Goal: Navigation & Orientation: Find specific page/section

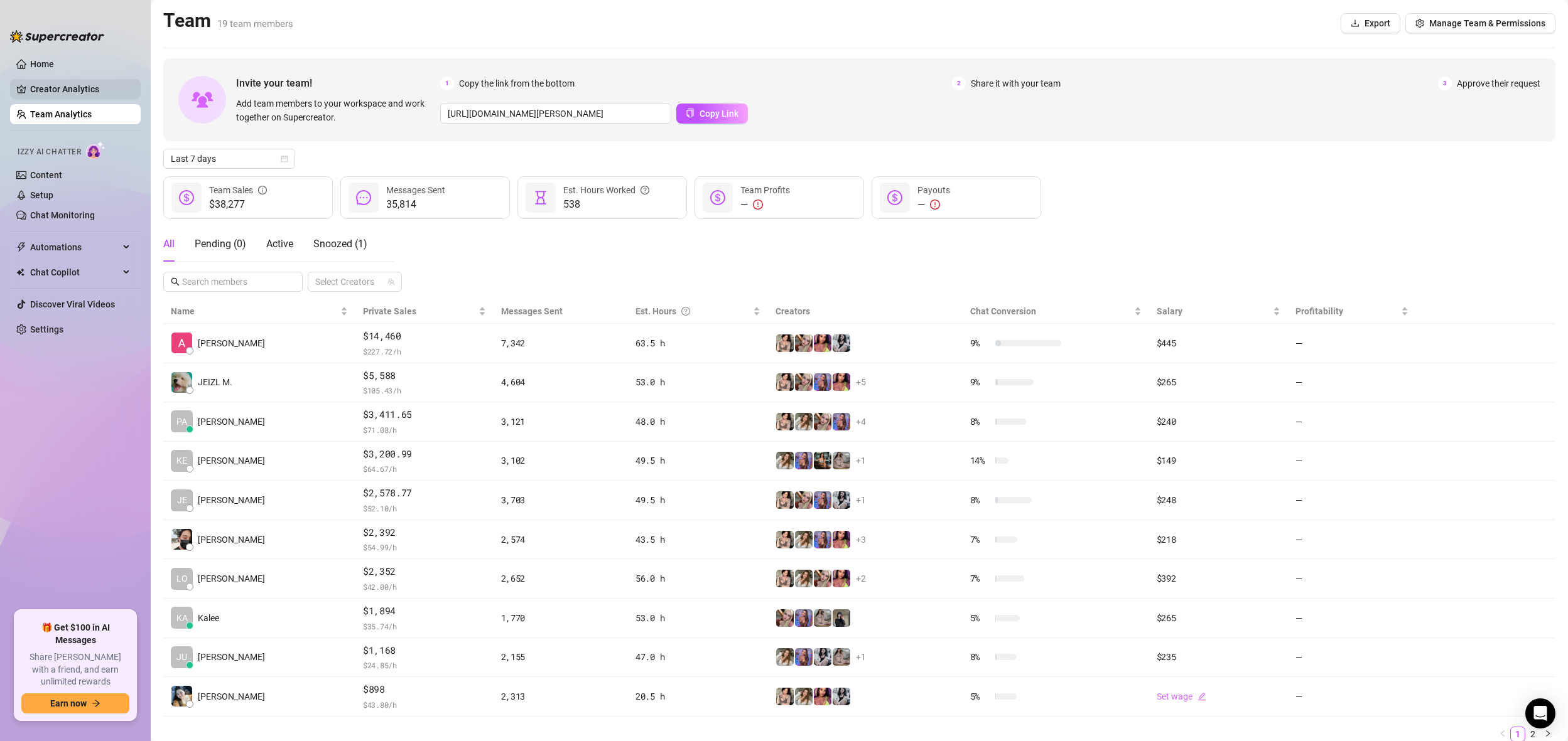
click at [81, 98] on link "Creator Analytics" at bounding box center [80, 88] width 100 height 20
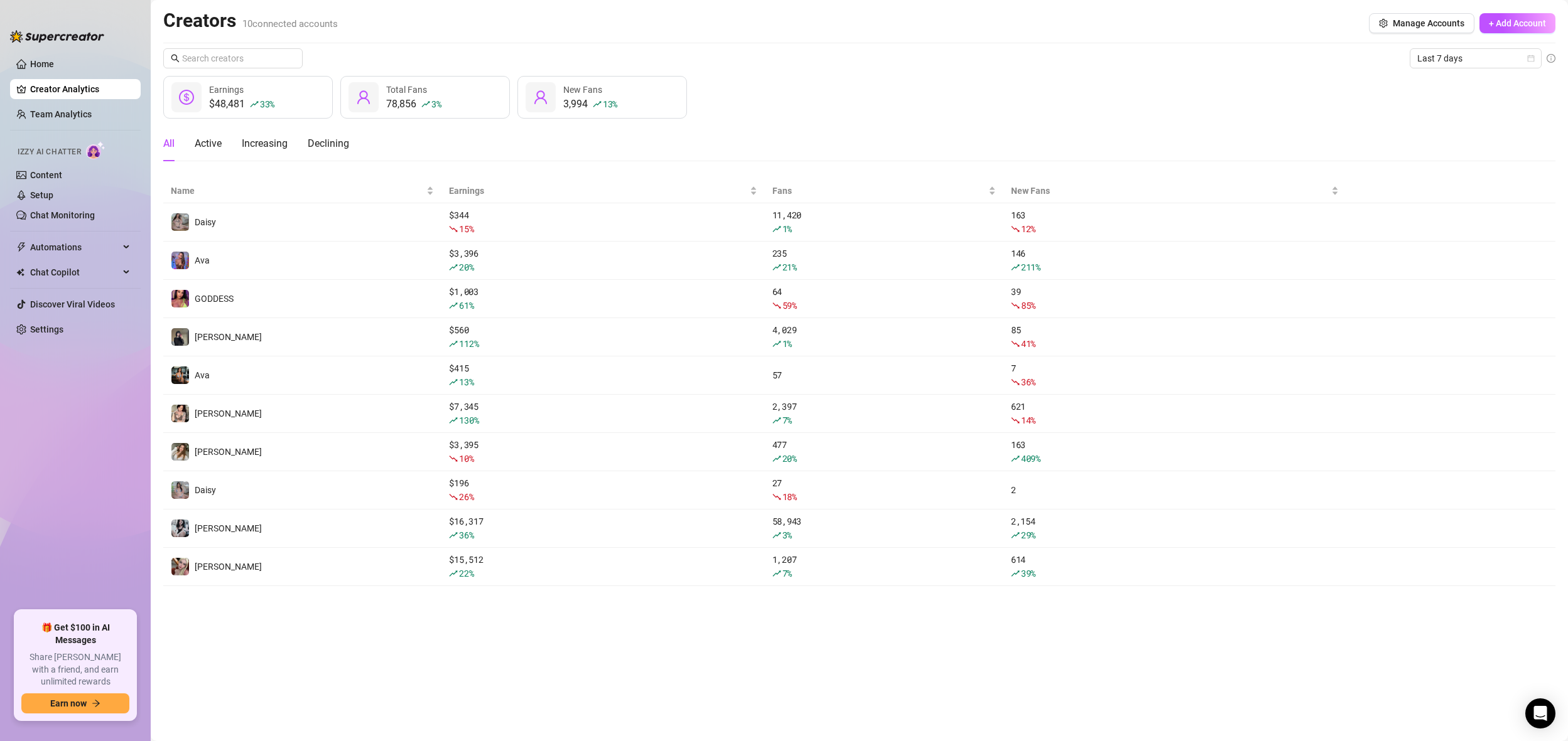
click at [59, 91] on link "Creator Analytics" at bounding box center [80, 88] width 100 height 20
